Goal: Information Seeking & Learning: Learn about a topic

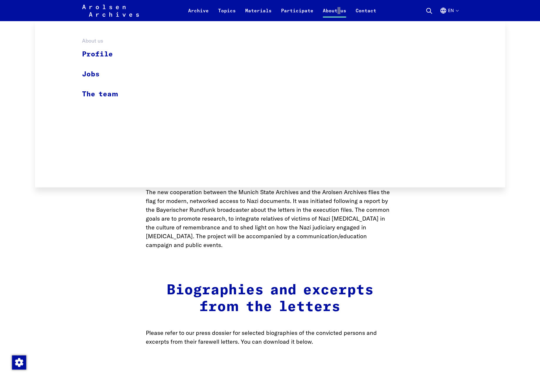
scroll to position [1066, 0]
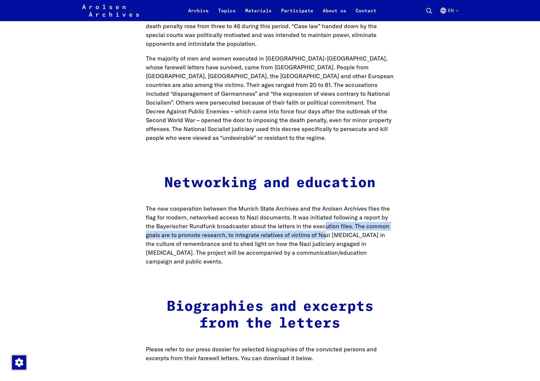
drag, startPoint x: 325, startPoint y: 209, endPoint x: 333, endPoint y: 202, distance: 10.8
click at [325, 209] on p "The new cooperation between the Munich State Archives and the Arolsen Archives …" at bounding box center [270, 235] width 249 height 62
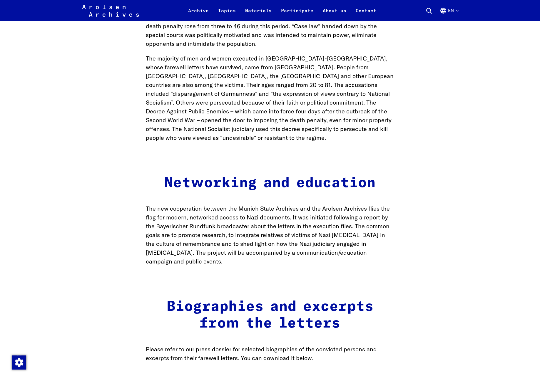
click at [448, 216] on main "Contact Press Home Undelivered farewell letters from victims of Nazi [MEDICAL_D…" at bounding box center [270, 41] width 526 height 2172
drag, startPoint x: 366, startPoint y: 123, endPoint x: 362, endPoint y: 115, distance: 8.5
click at [366, 122] on main "Contact Press Home Undelivered farewell letters from victims of Nazi [MEDICAL_D…" at bounding box center [270, 41] width 526 height 2172
click at [370, 103] on p "The majority of men and women executed in [GEOGRAPHIC_DATA]-[GEOGRAPHIC_DATA], …" at bounding box center [270, 98] width 249 height 88
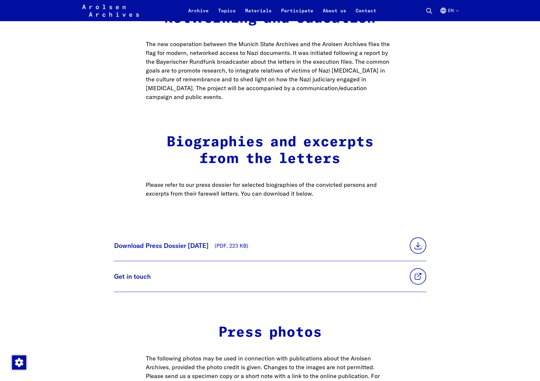
scroll to position [1311, 0]
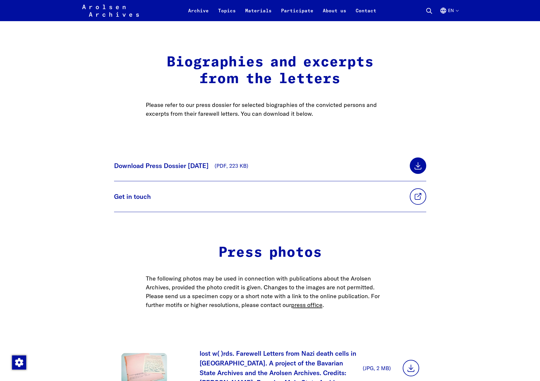
click at [410, 158] on link at bounding box center [418, 166] width 16 height 16
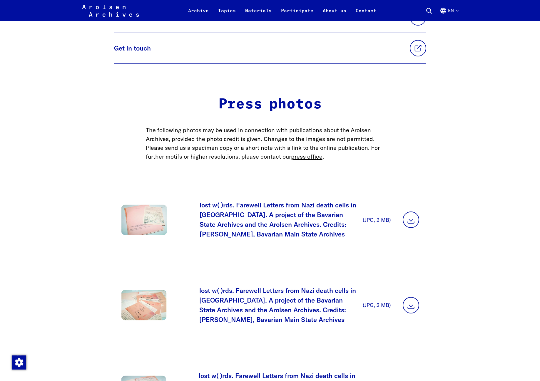
scroll to position [1461, 0]
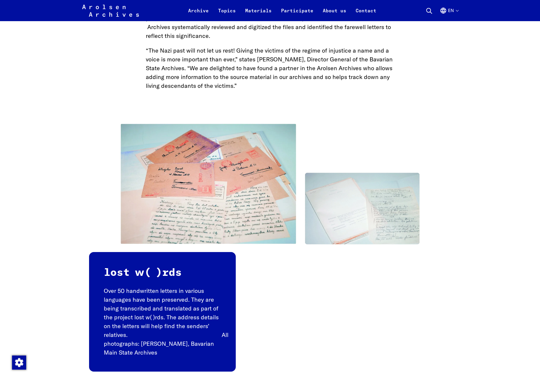
scroll to position [0, 0]
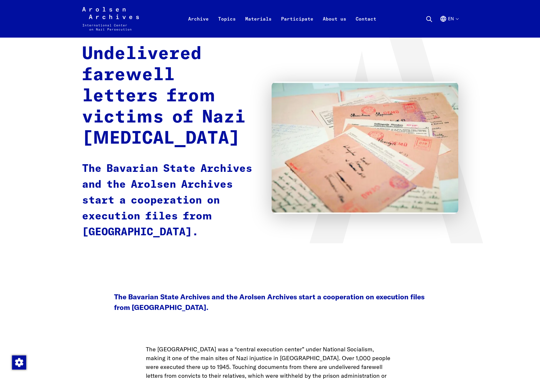
click at [224, 96] on h1 "Undelivered farewell letters from victims of Nazi [MEDICAL_DATA]" at bounding box center [171, 97] width 178 height 106
click at [454, 21] on button "en" at bounding box center [449, 25] width 19 height 21
click at [441, 66] on link "Deutsch" at bounding box center [434, 65] width 36 height 15
